Goal: Check status: Check status

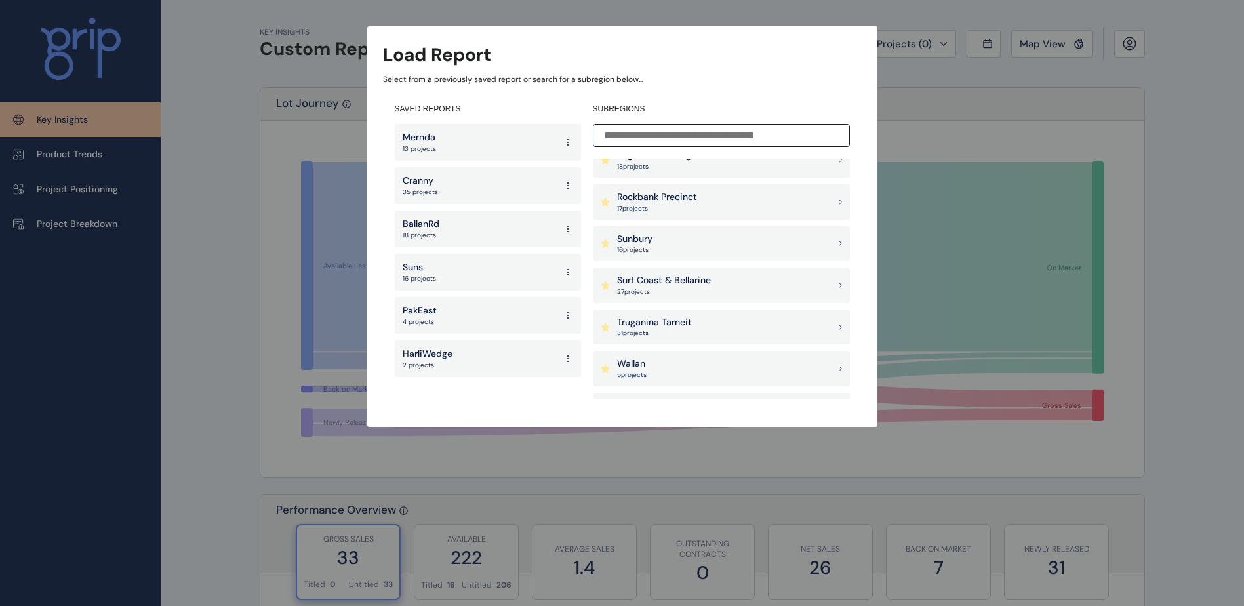
scroll to position [1163, 0]
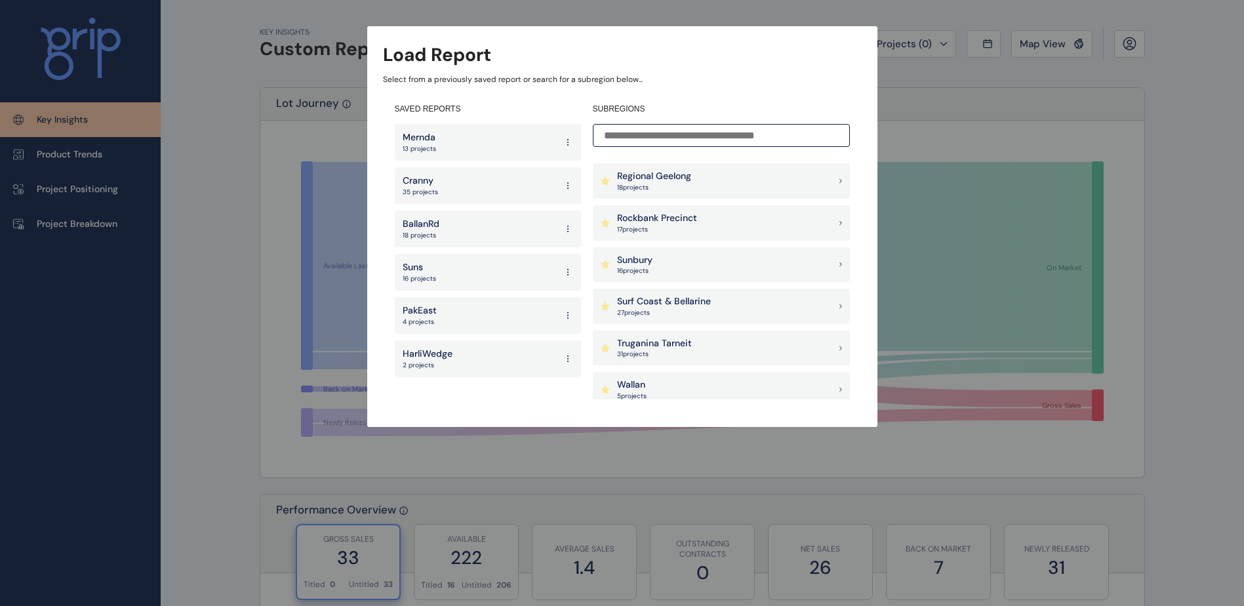
click at [710, 271] on div "Sunbury 16 project s" at bounding box center [721, 264] width 257 height 35
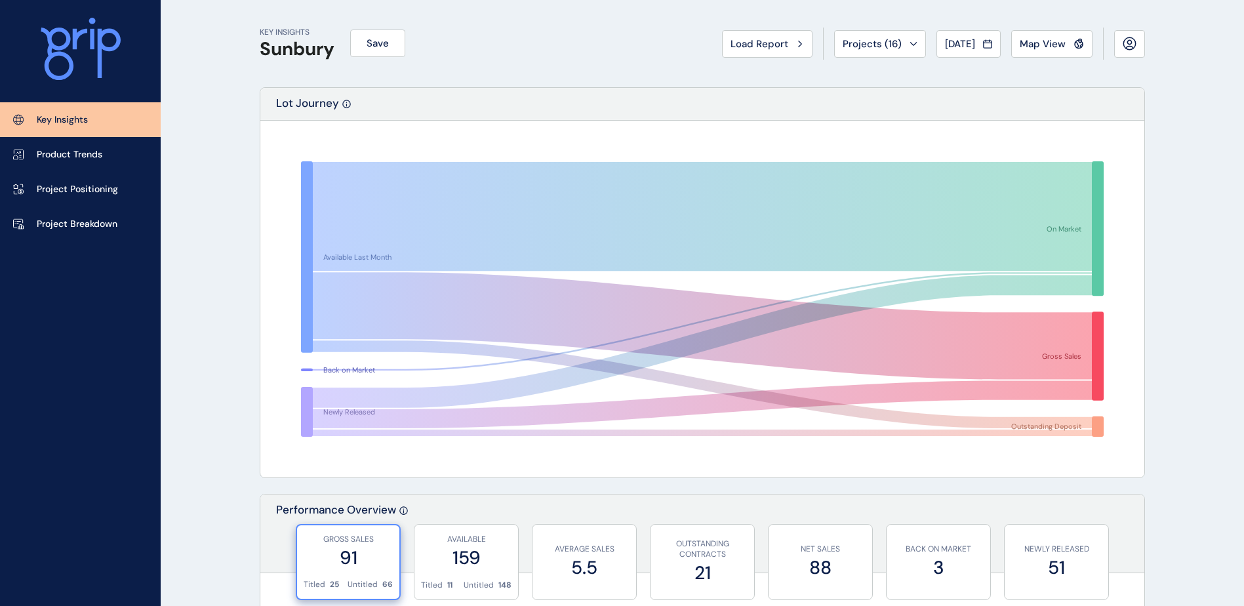
click at [1040, 41] on span "Map View" at bounding box center [1043, 43] width 46 height 13
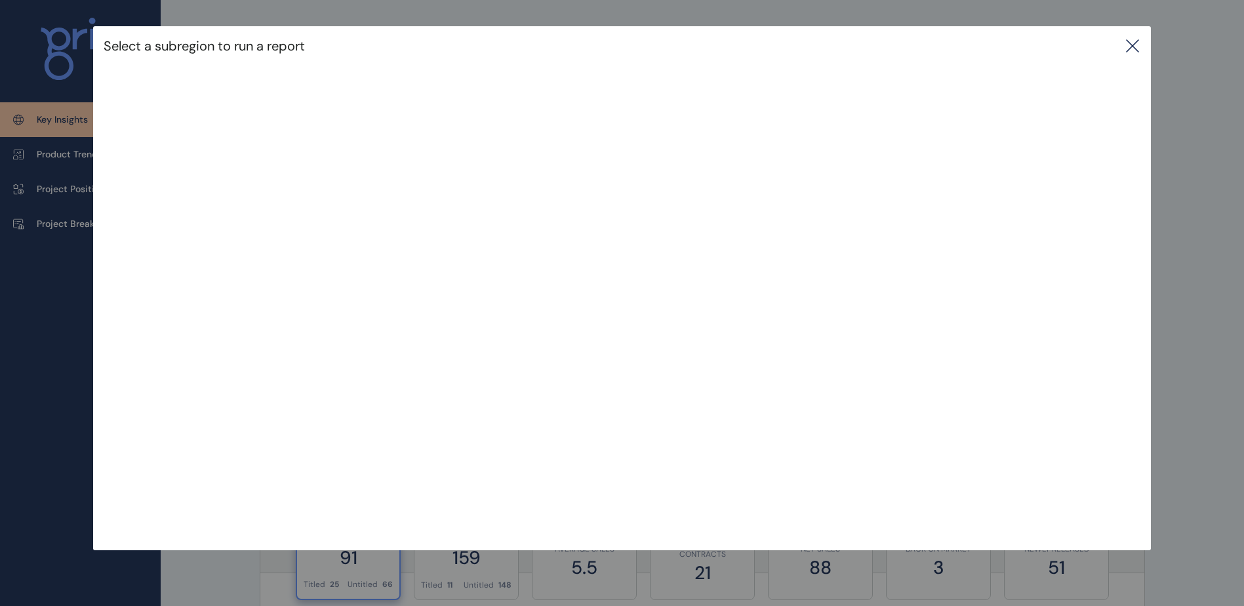
click at [1141, 38] on icon at bounding box center [1133, 46] width 16 height 16
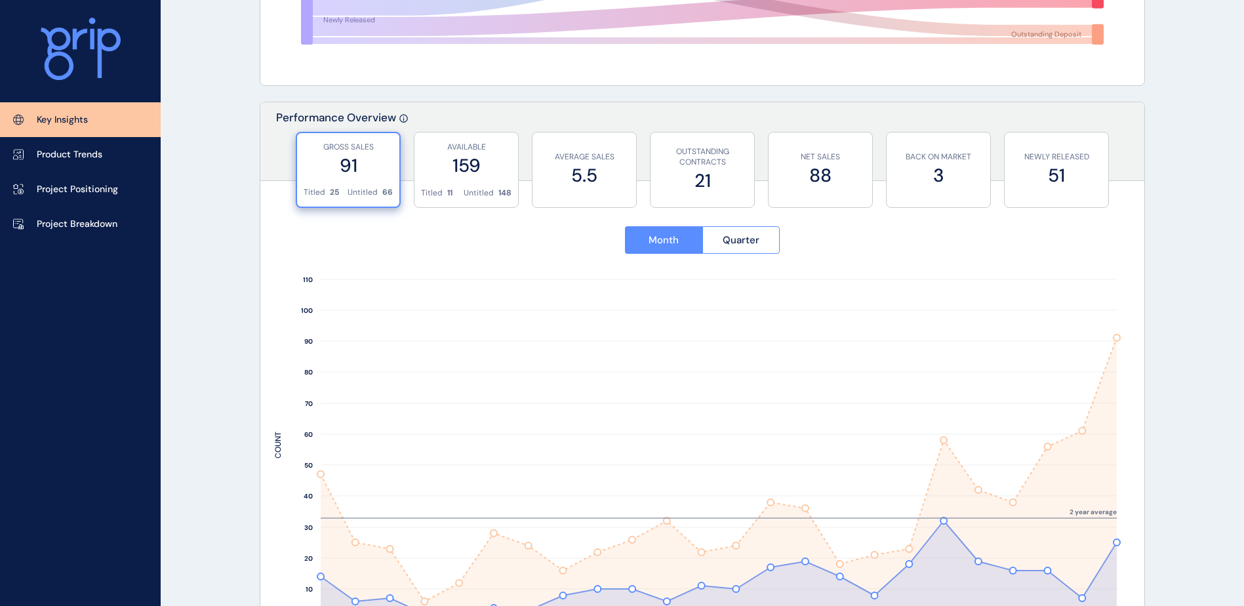
scroll to position [394, 0]
click at [760, 247] on button "Quarter" at bounding box center [742, 239] width 78 height 28
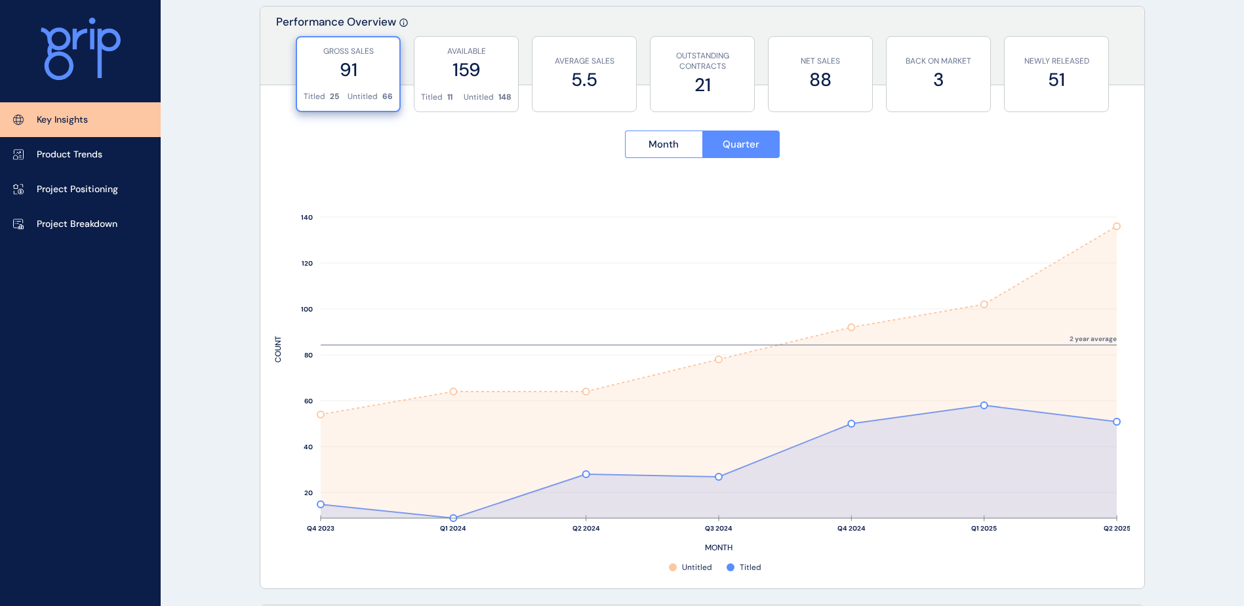
scroll to position [459, 0]
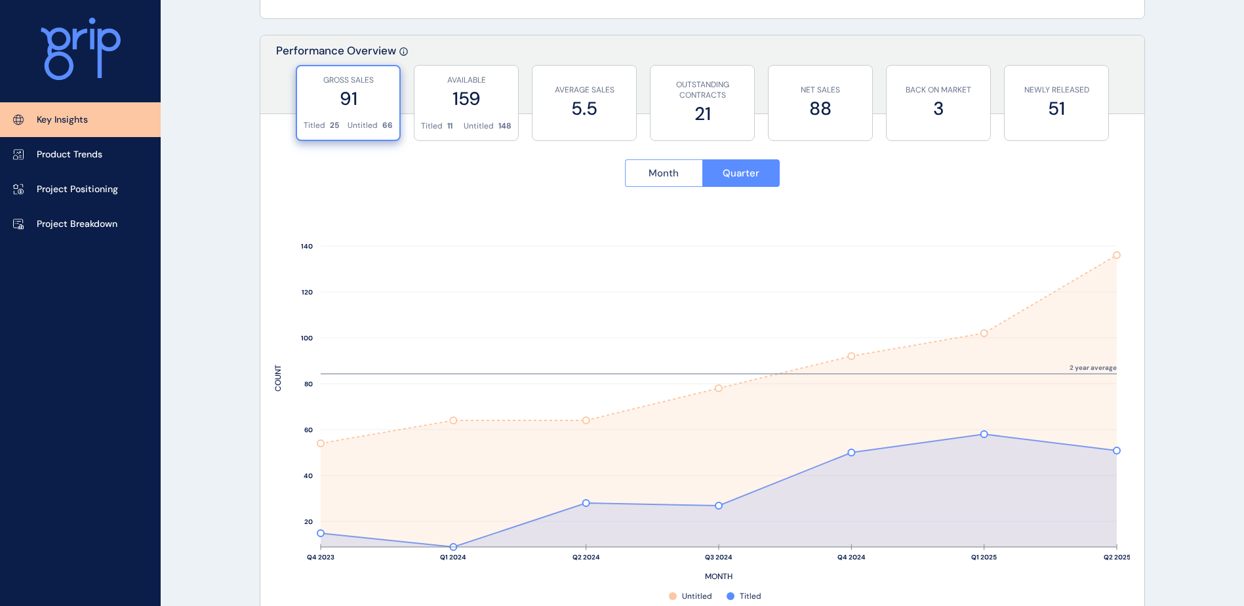
click at [681, 165] on button "Month" at bounding box center [663, 173] width 77 height 28
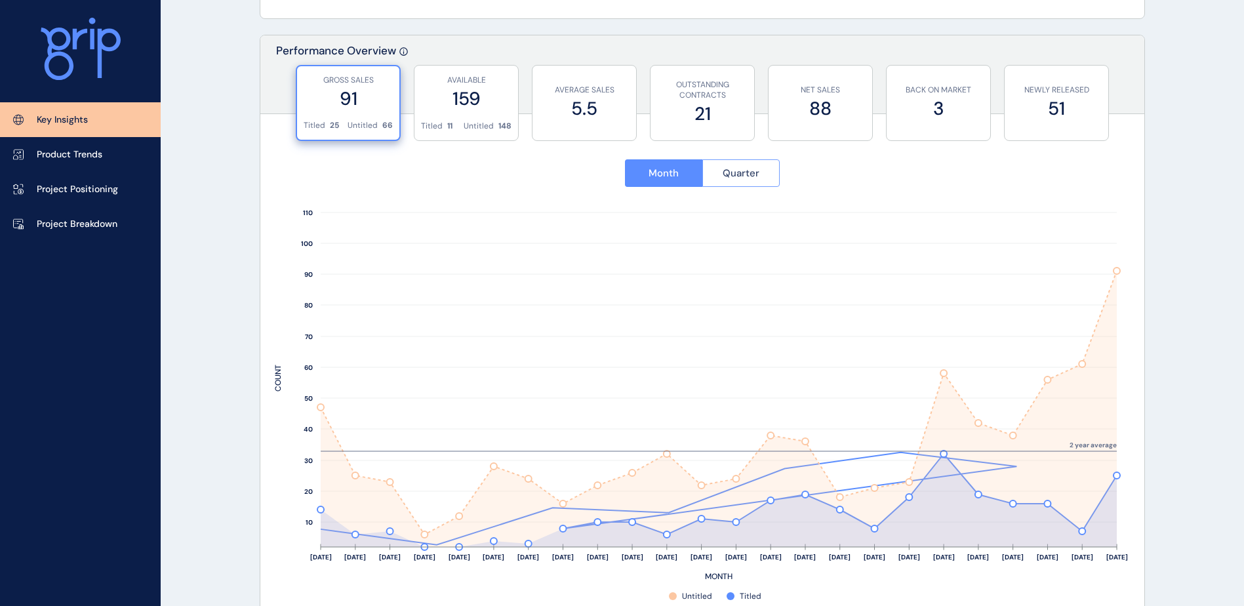
click at [724, 178] on span "Quarter" at bounding box center [741, 173] width 37 height 13
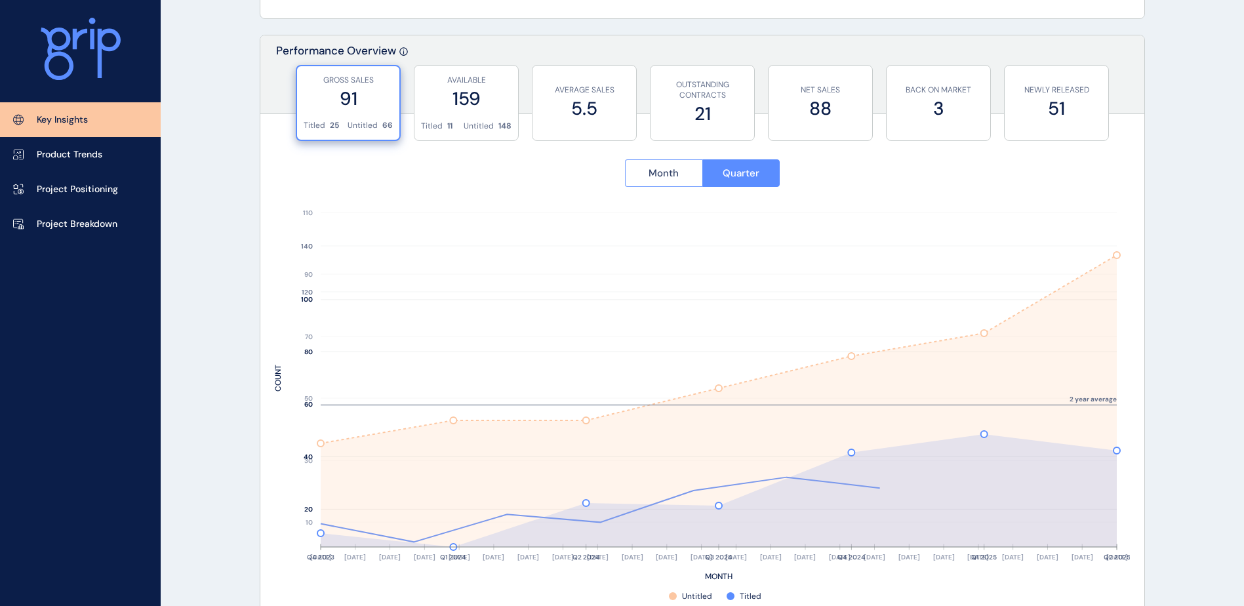
click at [636, 173] on button "Month" at bounding box center [663, 173] width 77 height 28
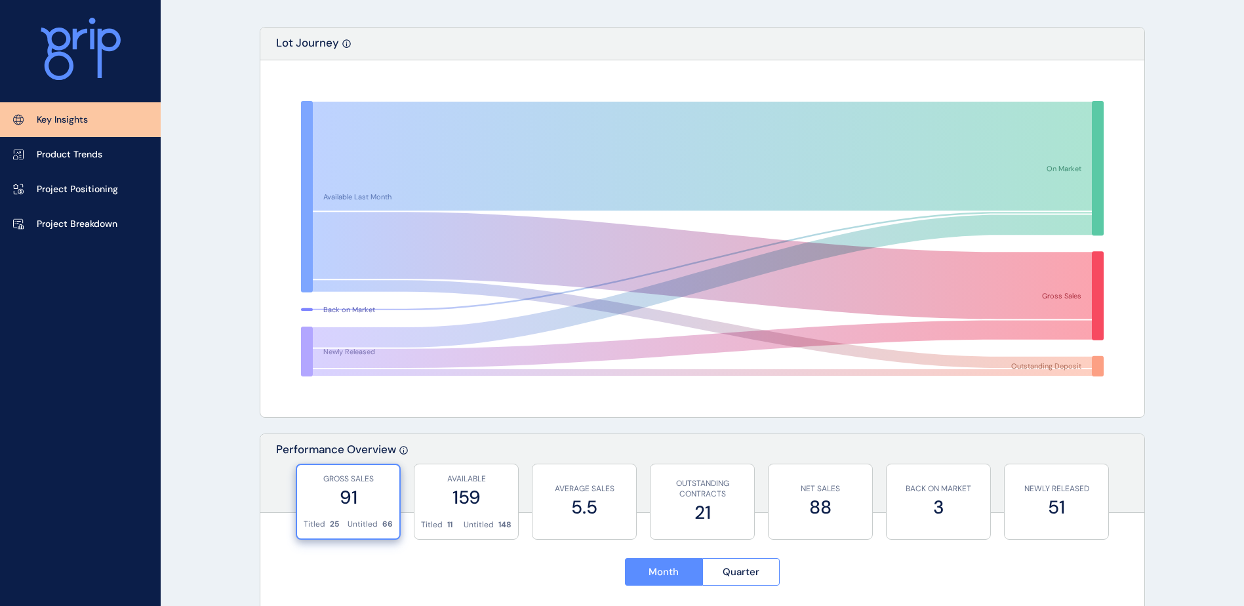
scroll to position [0, 0]
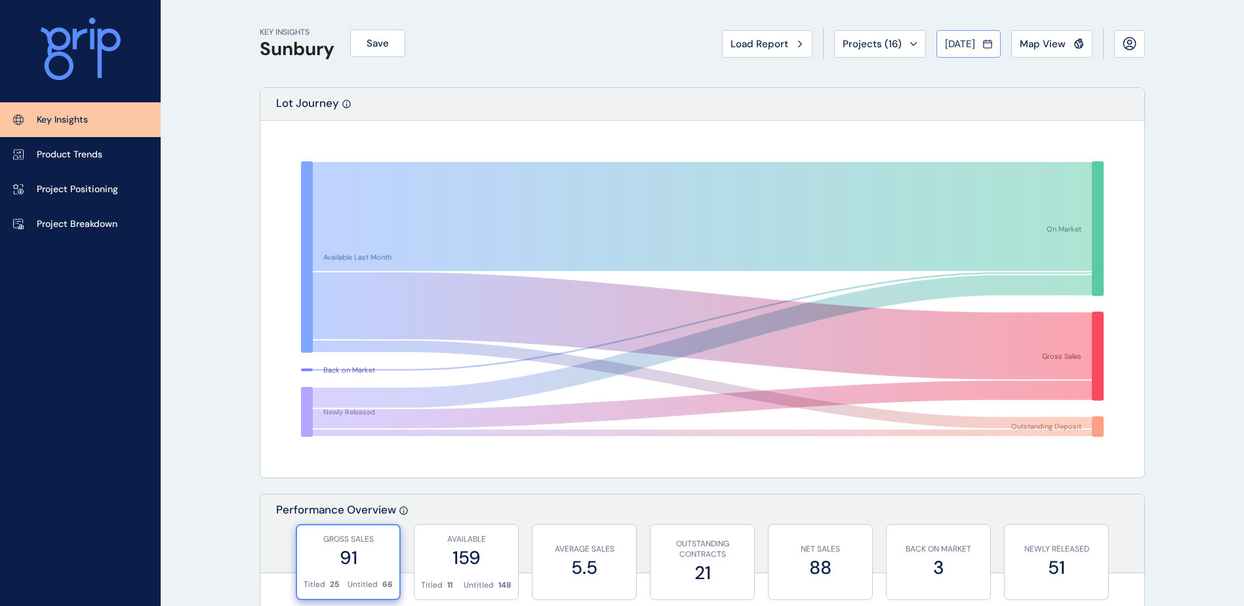
click at [975, 49] on span "[DATE]" at bounding box center [960, 43] width 30 height 13
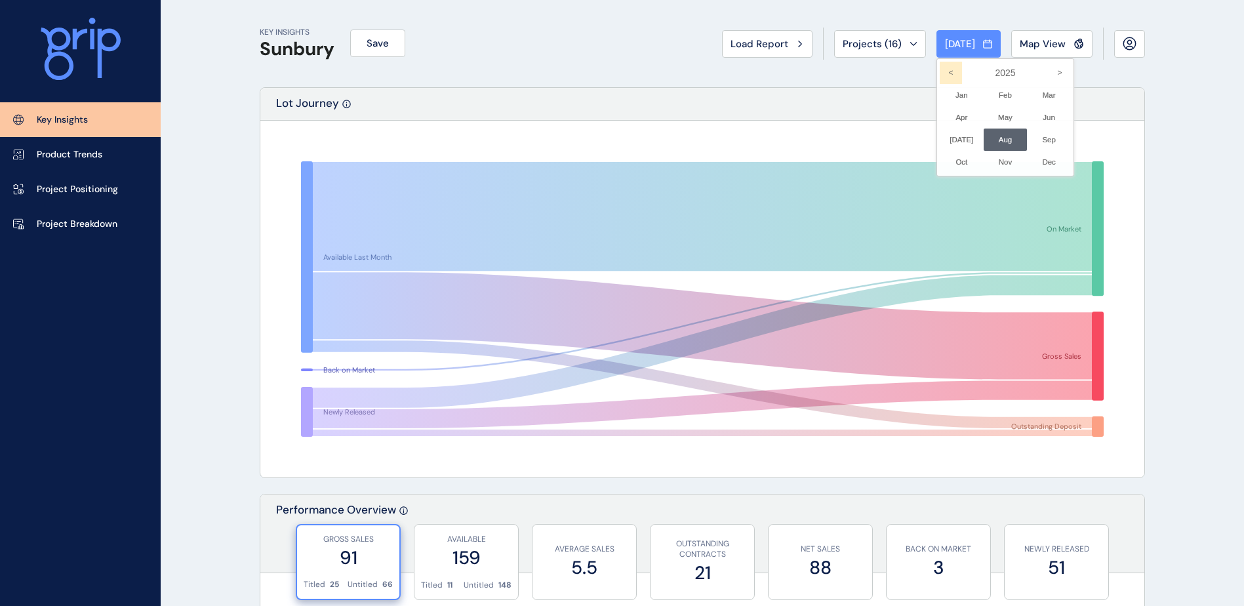
click at [940, 70] on icon "<" at bounding box center [951, 73] width 22 height 22
click at [1027, 137] on li "Sep No report is available for this period. New months are usually published 5 …" at bounding box center [1049, 140] width 44 height 22
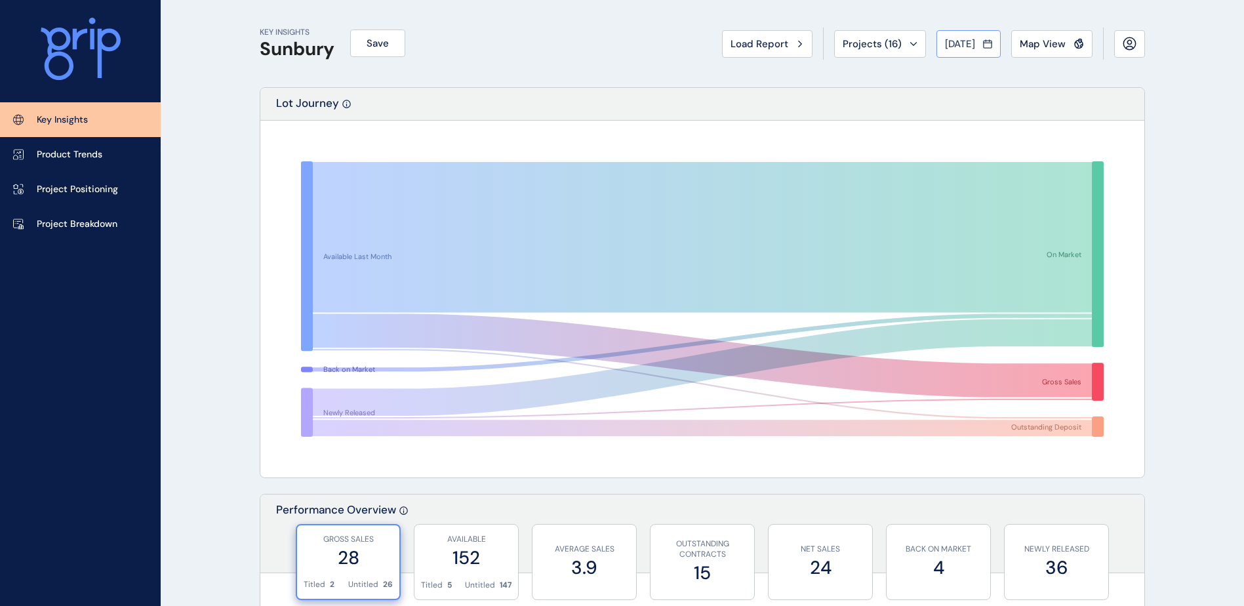
click at [945, 41] on span "[DATE]" at bounding box center [960, 43] width 30 height 13
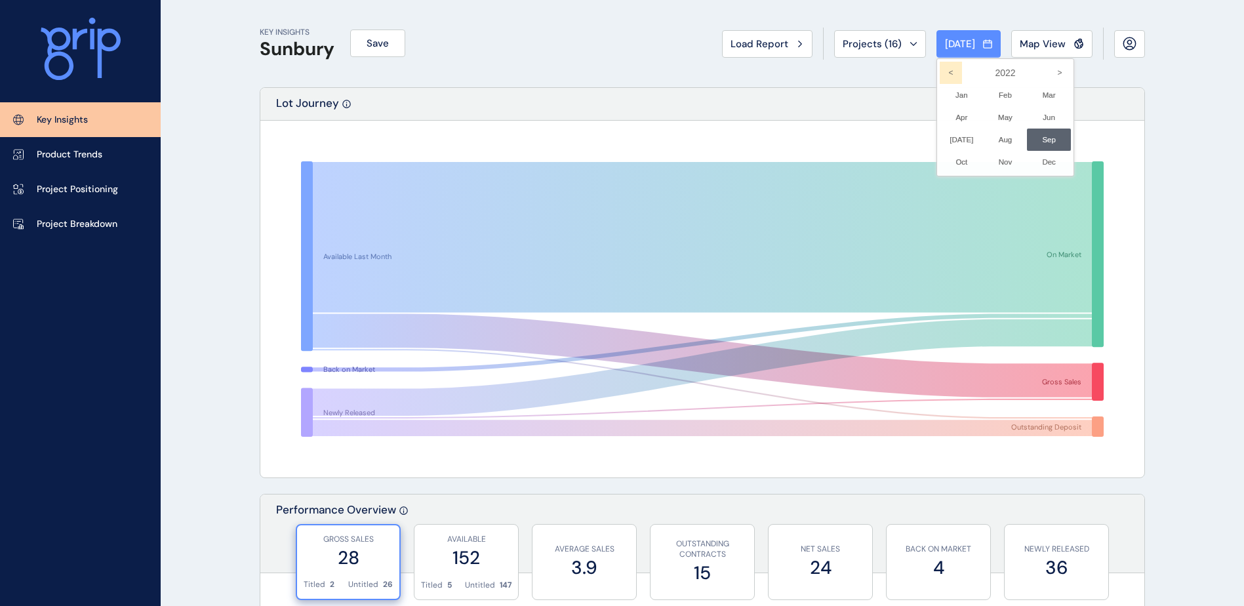
click at [940, 75] on icon "<" at bounding box center [951, 73] width 22 height 22
click at [991, 116] on li "May No report is available for this period. New months are usually published 5 …" at bounding box center [1006, 117] width 44 height 22
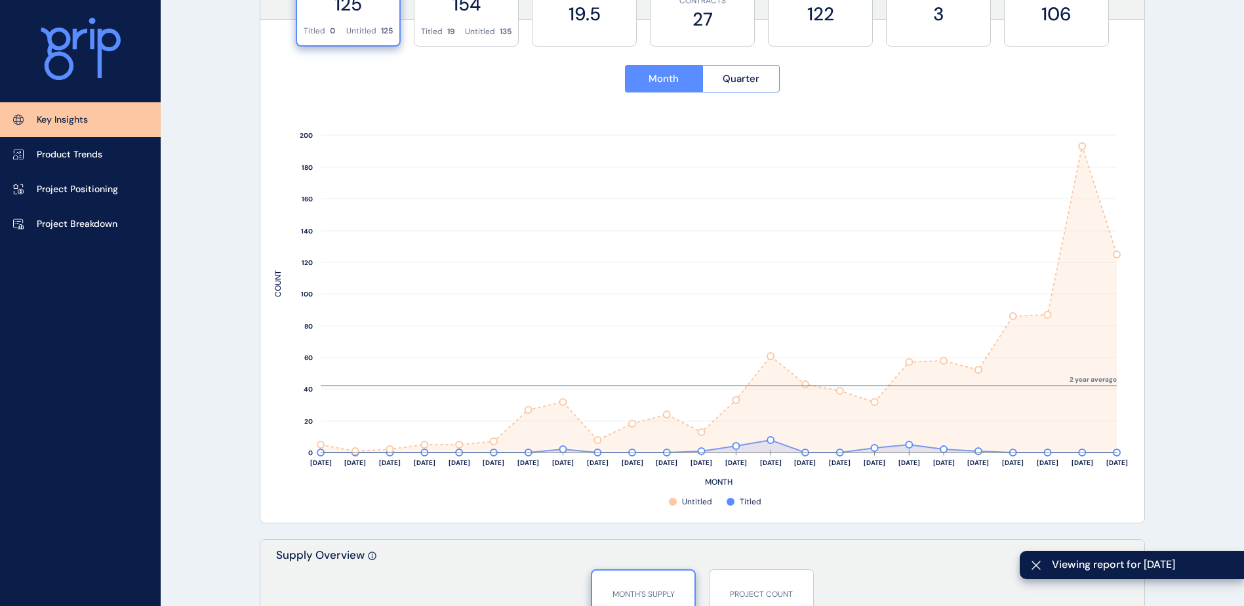
scroll to position [525, 0]
